Goal: Find specific page/section: Find specific page/section

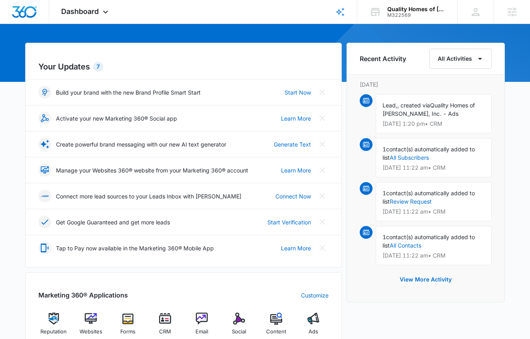
scroll to position [48, 0]
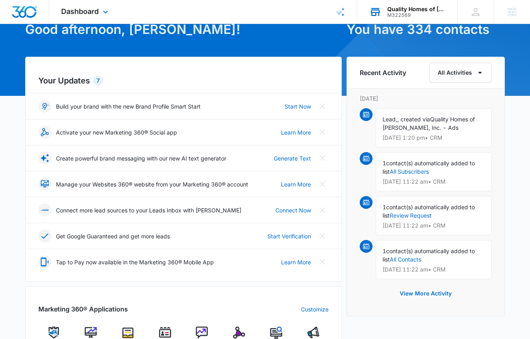
click at [395, 15] on div "M322569" at bounding box center [416, 15] width 58 height 6
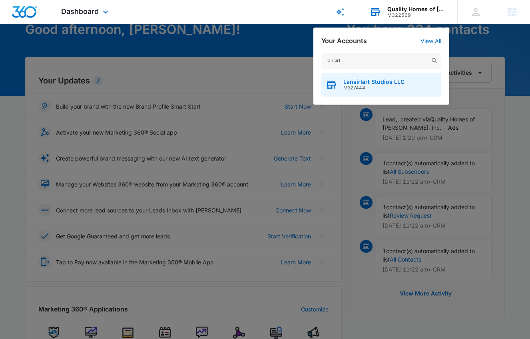
type input "lansirl"
click at [409, 95] on div "Lansirlart Studios LLC M327444" at bounding box center [381, 85] width 120 height 24
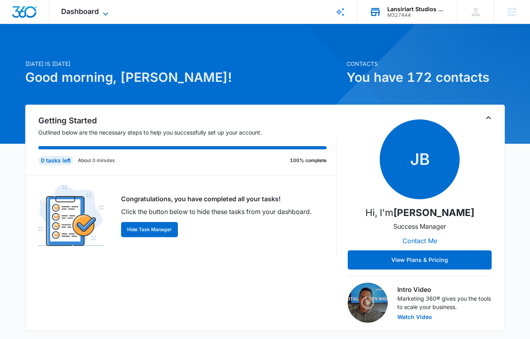
click at [102, 13] on icon at bounding box center [106, 14] width 10 height 10
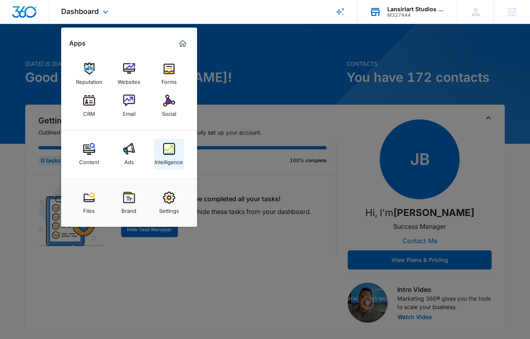
click at [169, 151] on img at bounding box center [169, 149] width 12 height 12
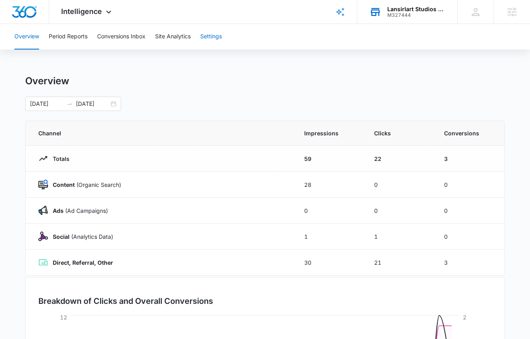
click at [220, 34] on button "Settings" at bounding box center [211, 37] width 22 height 26
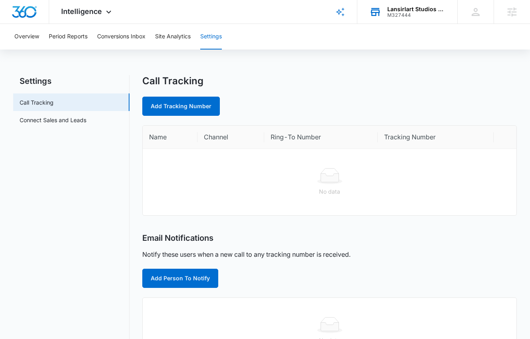
click at [422, 9] on div "Lansirlart Studios LLC" at bounding box center [416, 9] width 58 height 6
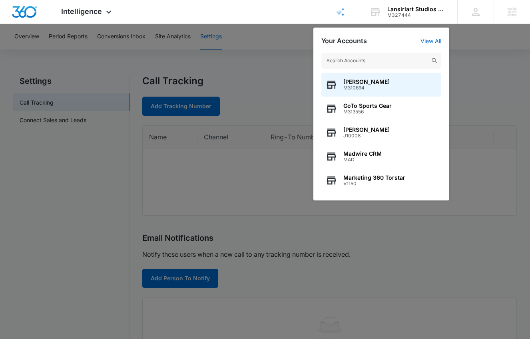
click at [385, 60] on input "text" at bounding box center [381, 61] width 120 height 16
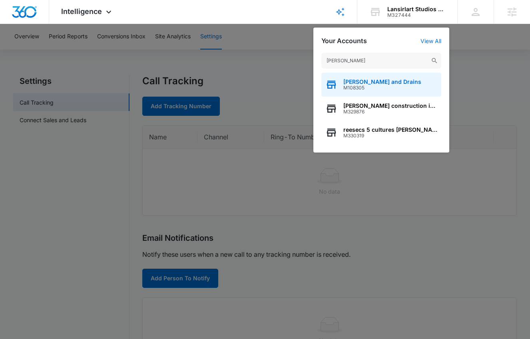
type input "[PERSON_NAME]"
click at [381, 87] on span "M108305" at bounding box center [382, 88] width 78 height 6
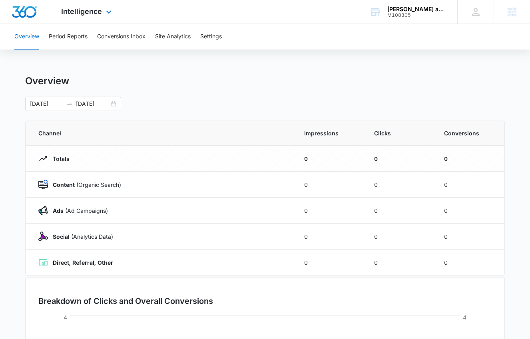
click at [101, 19] on div "Intelligence Apps Reputation Websites Forms CRM Email Social Shop Content Ads I…" at bounding box center [87, 12] width 76 height 24
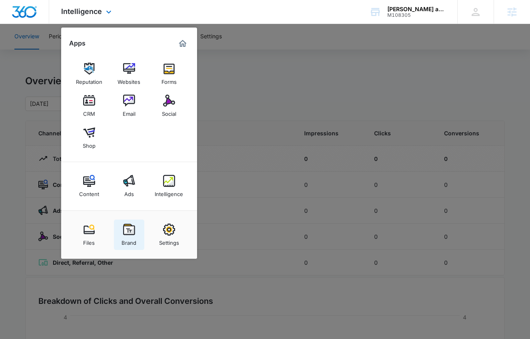
click at [125, 234] on img at bounding box center [129, 230] width 12 height 12
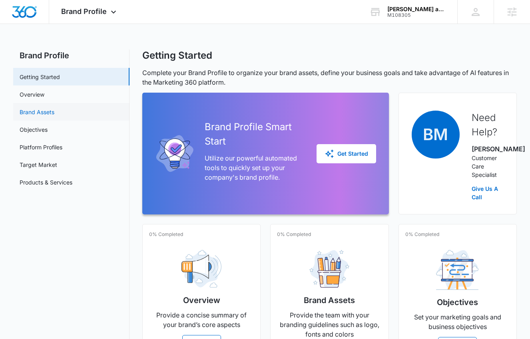
click at [42, 111] on link "Brand Assets" at bounding box center [37, 112] width 35 height 8
